Goal: Information Seeking & Learning: Find specific fact

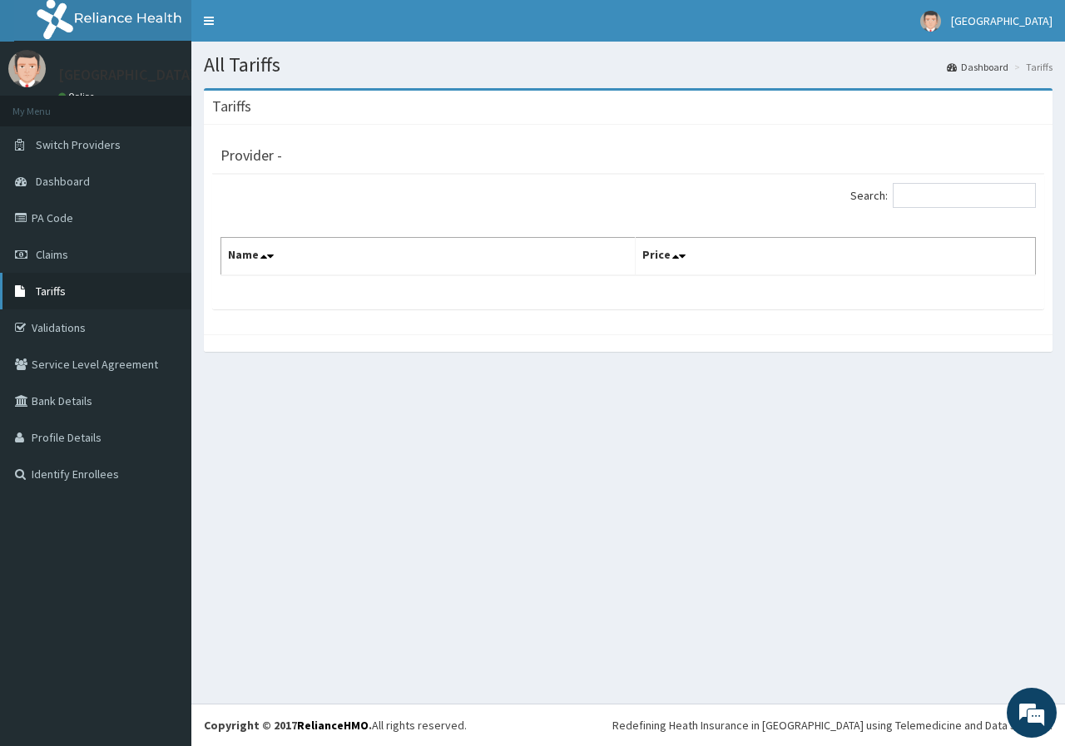
click at [72, 290] on link "Tariffs" at bounding box center [95, 291] width 191 height 37
click at [46, 245] on link "Claims" at bounding box center [95, 254] width 191 height 37
click at [70, 225] on link "PA Code" at bounding box center [95, 218] width 191 height 37
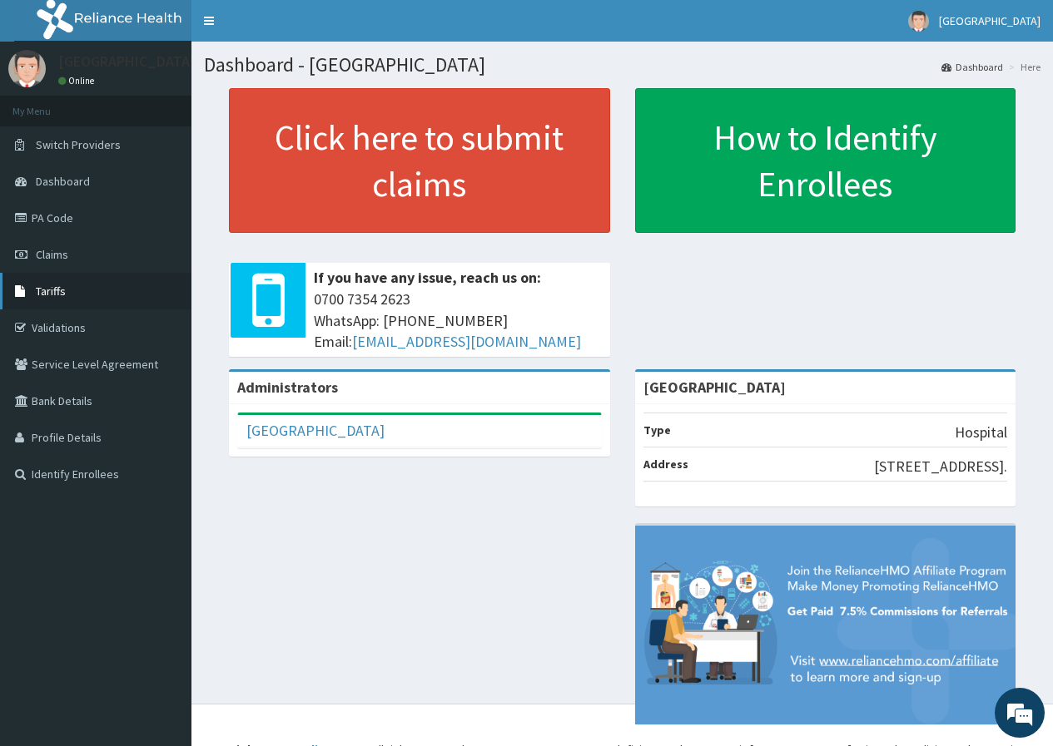
click at [61, 295] on span "Tariffs" at bounding box center [51, 291] width 30 height 15
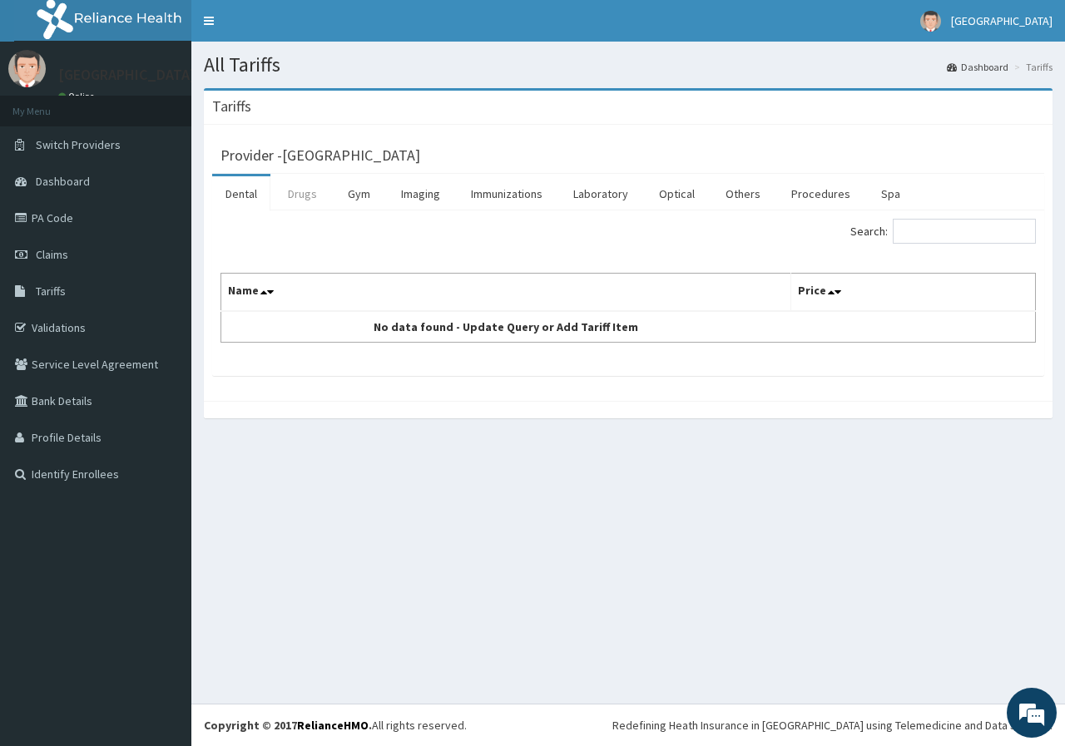
click at [316, 205] on link "Drugs" at bounding box center [303, 193] width 56 height 35
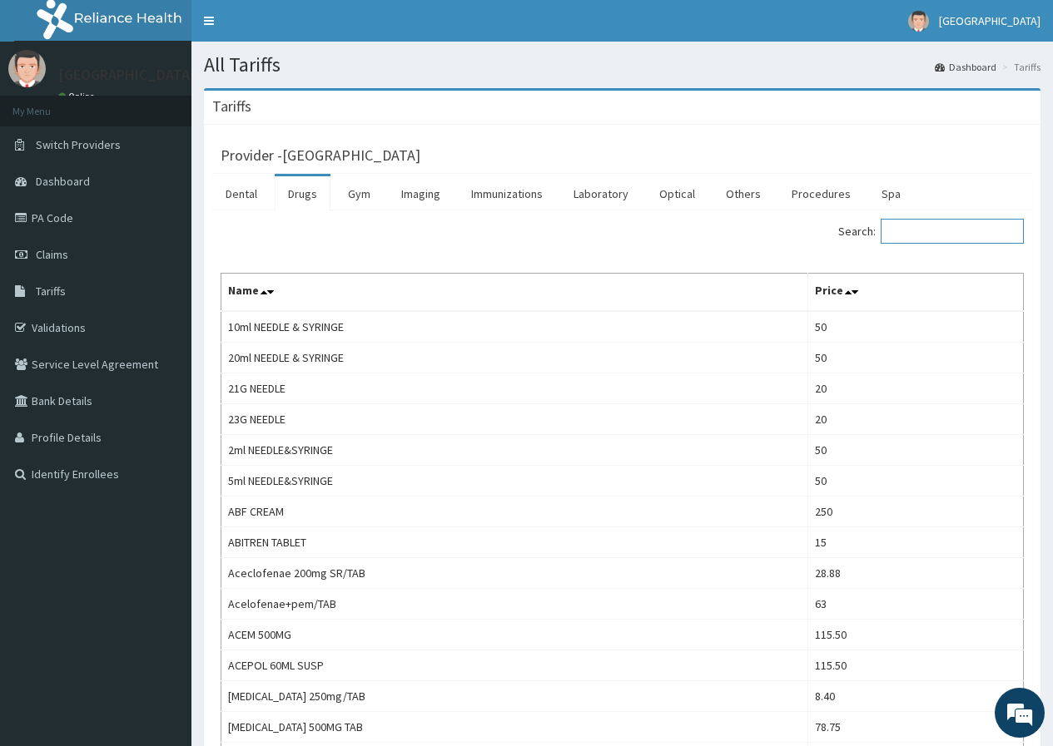
click at [914, 239] on input "Search:" at bounding box center [951, 231] width 143 height 25
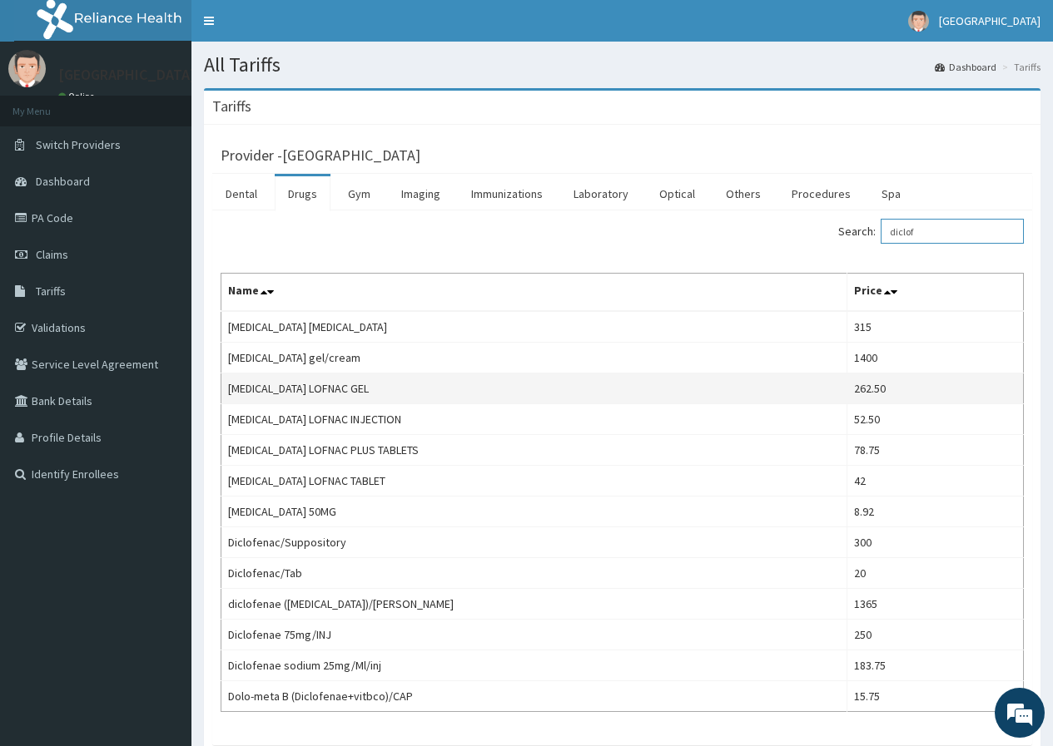
type input "diclof"
click at [518, 392] on td "Diclofenac LOFNAC GEL" at bounding box center [534, 389] width 626 height 31
click at [586, 399] on td "Diclofenac LOFNAC GEL" at bounding box center [534, 389] width 626 height 31
